Goal: Connect with others: Connect with others

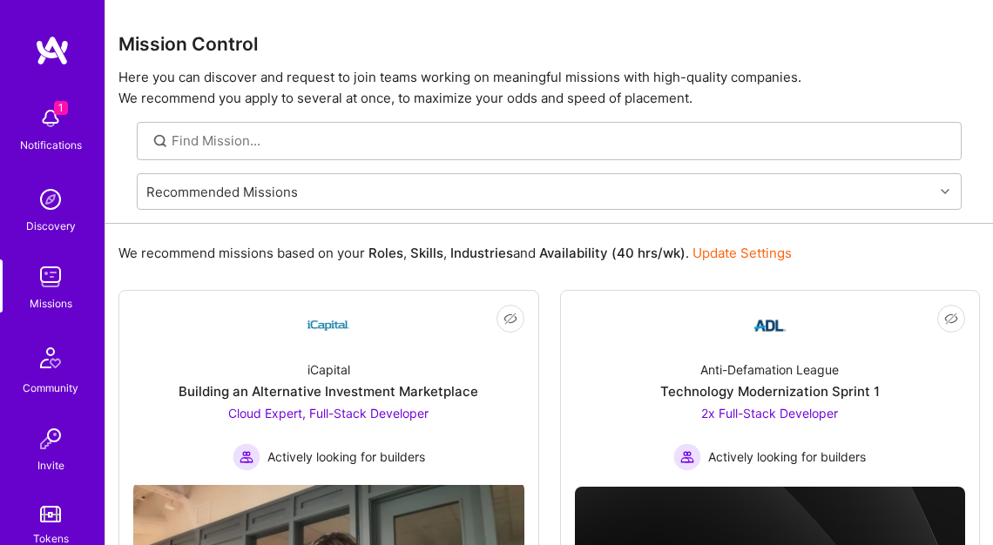
click at [37, 110] on img at bounding box center [50, 118] width 35 height 35
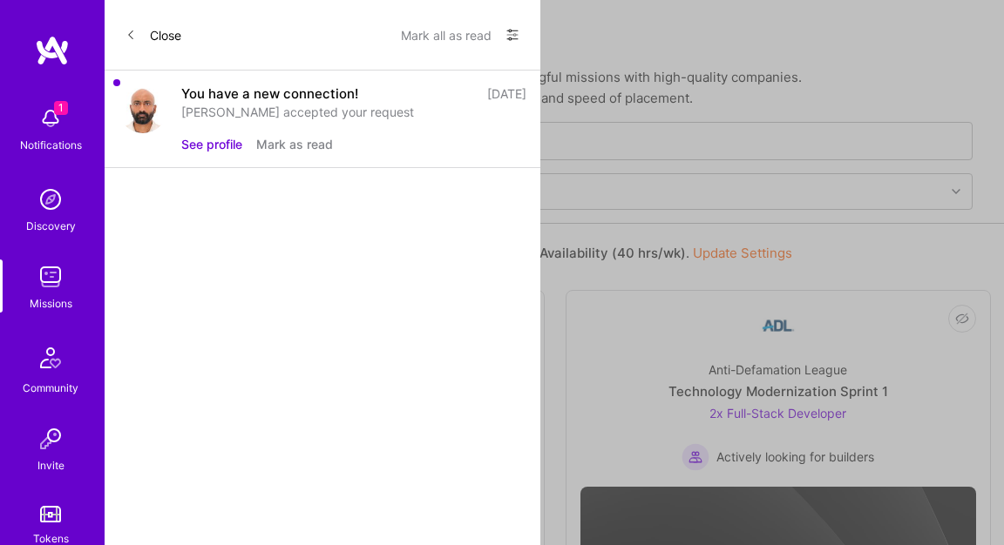
click at [217, 146] on button "See profile" at bounding box center [211, 144] width 61 height 18
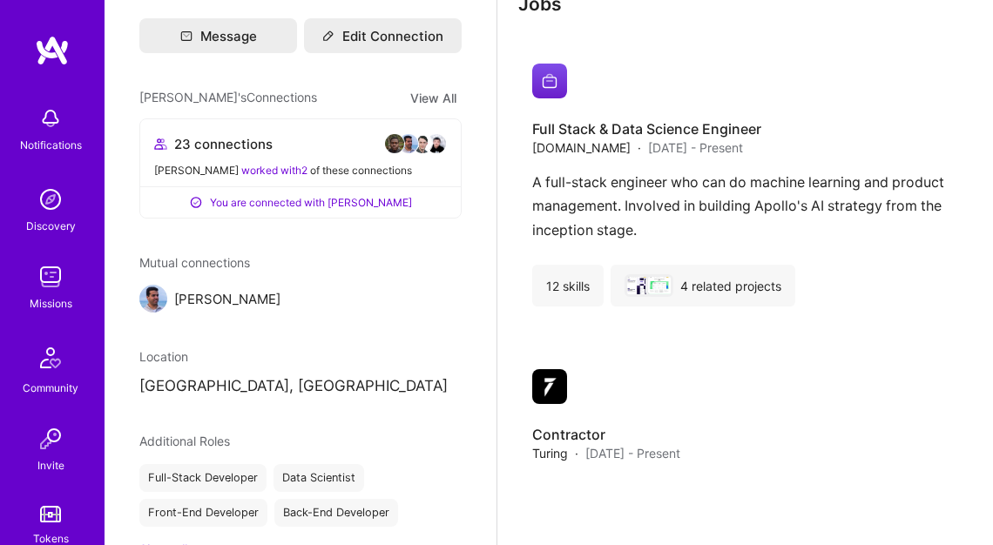
click at [42, 280] on img at bounding box center [50, 277] width 35 height 35
